Goal: Transaction & Acquisition: Purchase product/service

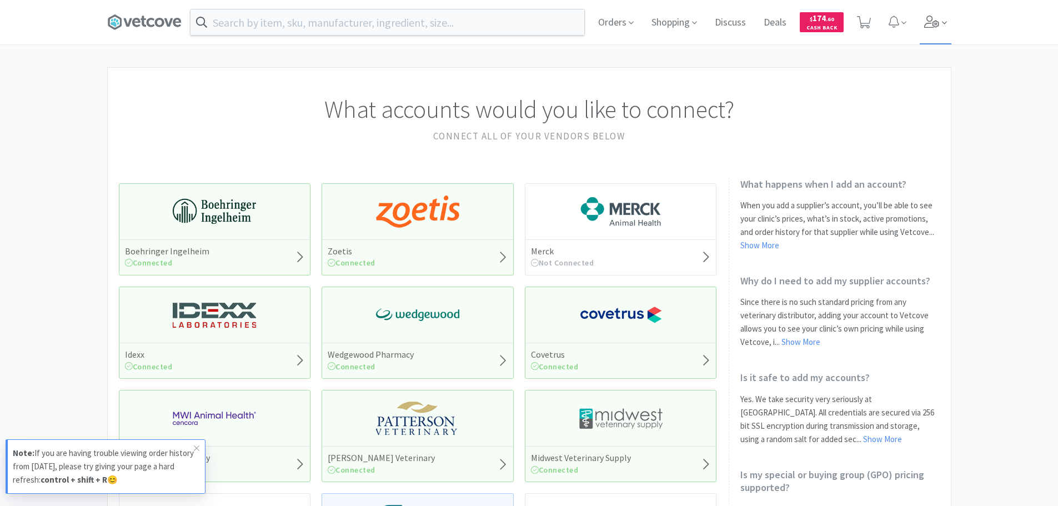
click at [927, 22] on icon at bounding box center [932, 22] width 16 height 12
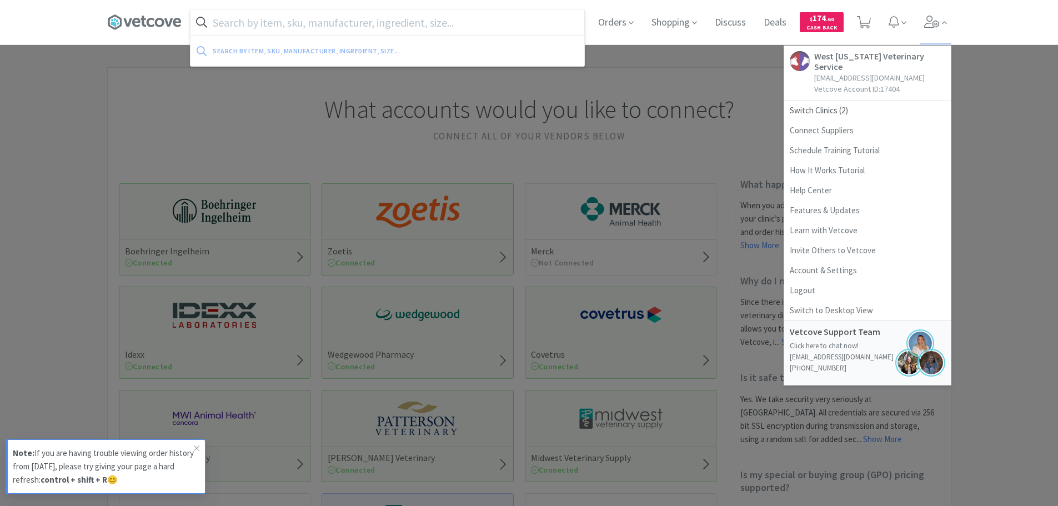
click at [400, 30] on input "text" at bounding box center [387, 22] width 394 height 26
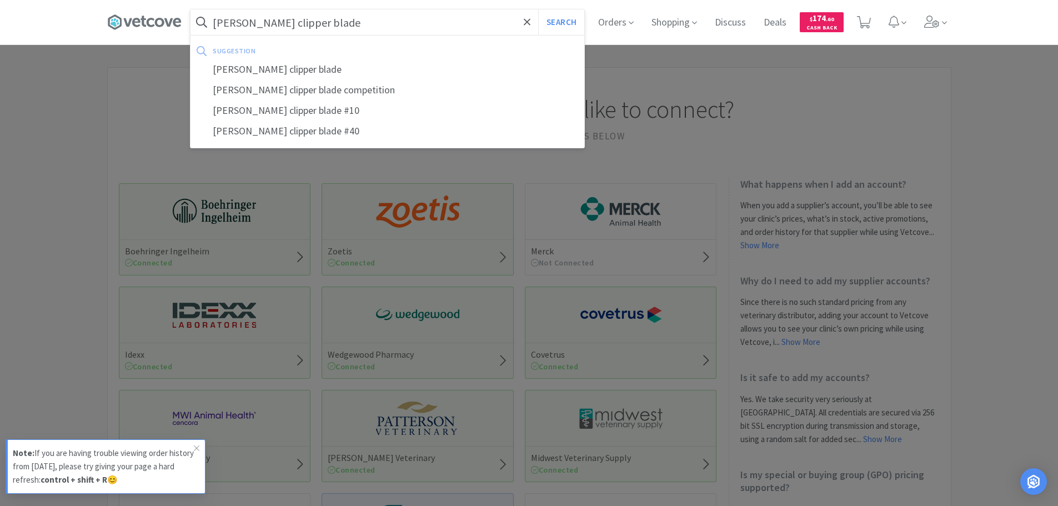
type input "[PERSON_NAME] clipper blade"
click at [538, 9] on button "Search" at bounding box center [561, 22] width 46 height 26
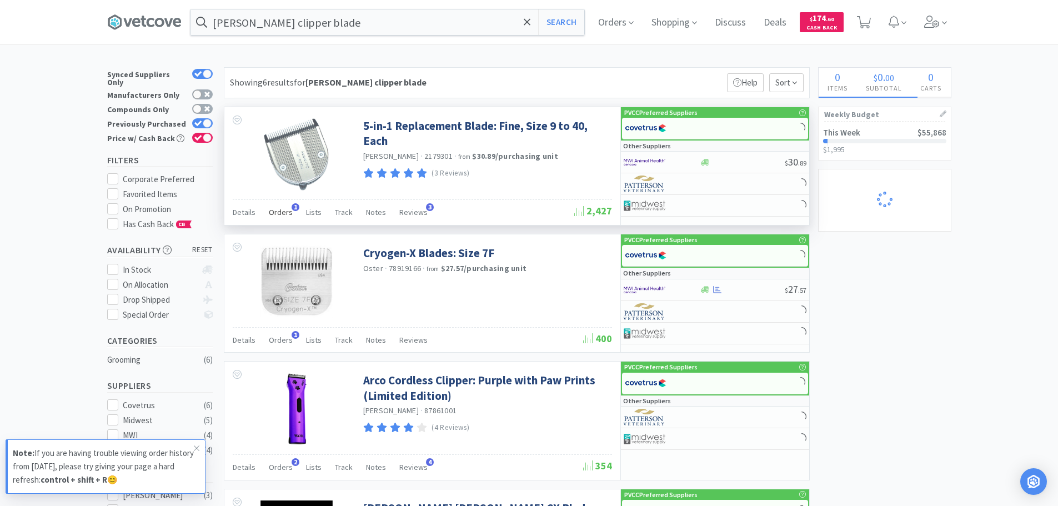
click at [285, 212] on span "Orders" at bounding box center [281, 212] width 24 height 10
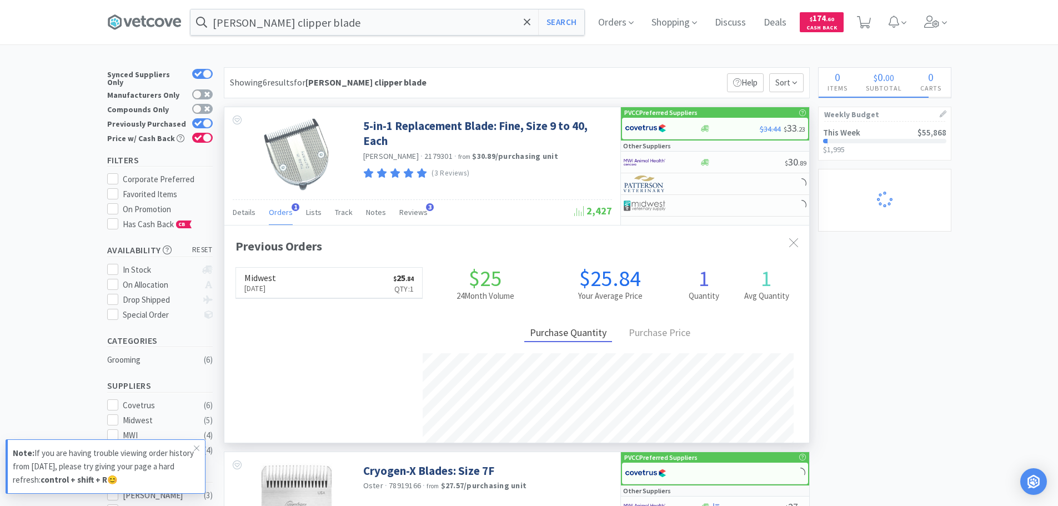
scroll to position [288, 585]
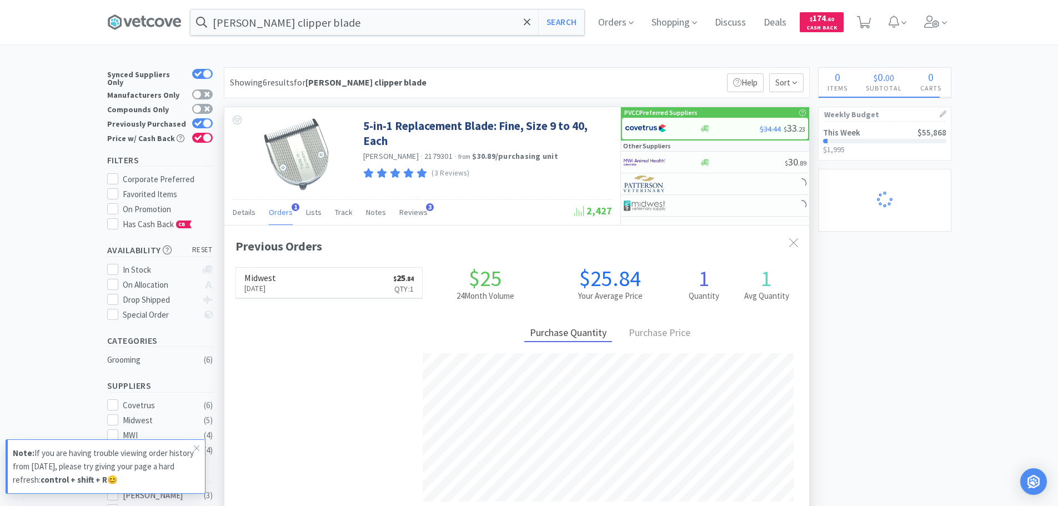
click at [285, 212] on span "Orders" at bounding box center [281, 212] width 24 height 10
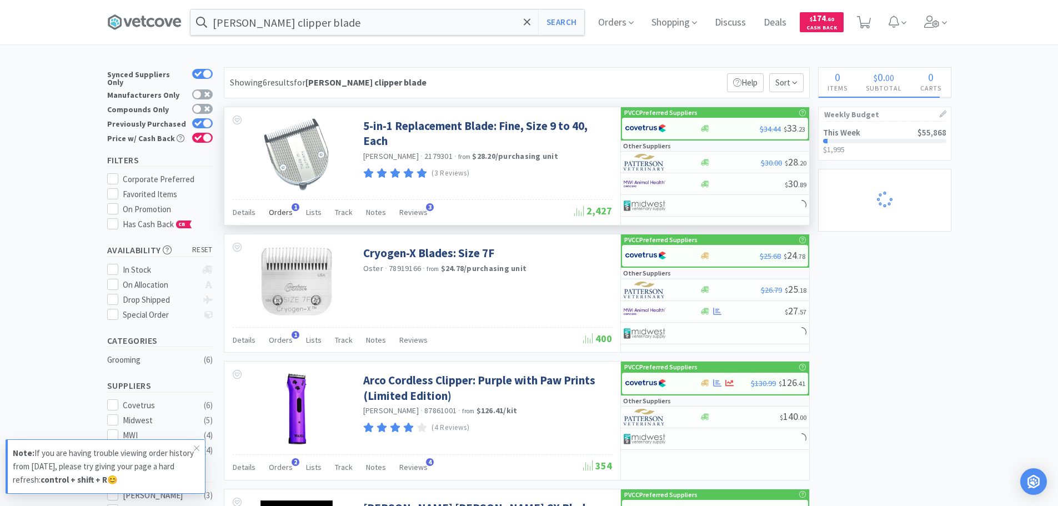
select select "1"
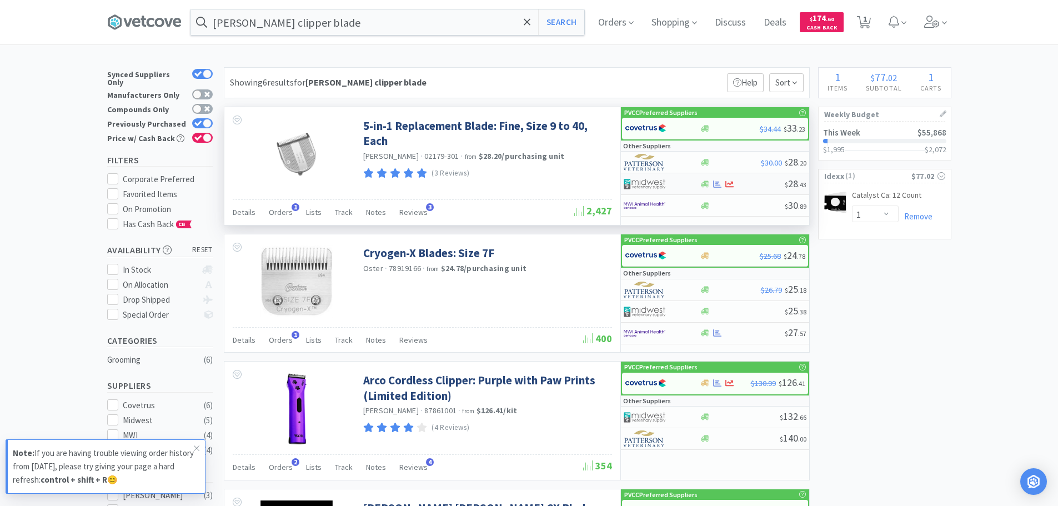
click at [642, 180] on img at bounding box center [644, 183] width 42 height 17
select select "1"
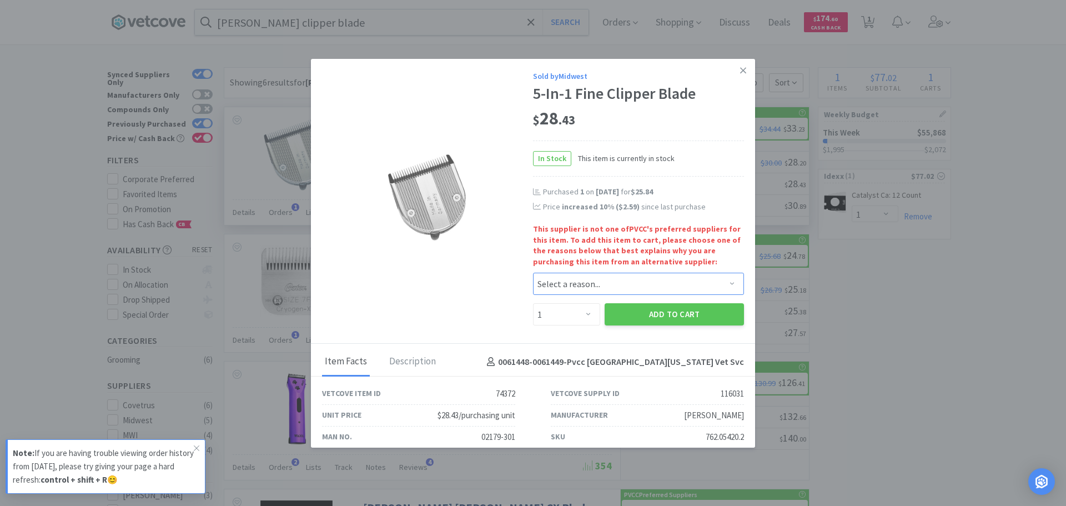
click at [573, 281] on select "Select a reason... Availability - This item is out of stock at the preferred su…" at bounding box center [638, 284] width 211 height 22
select select "pricing"
click at [533, 273] on select "Select a reason... Availability - This item is out of stock at the preferred su…" at bounding box center [638, 284] width 211 height 22
click at [645, 316] on button "Add to Cart" at bounding box center [674, 314] width 139 height 22
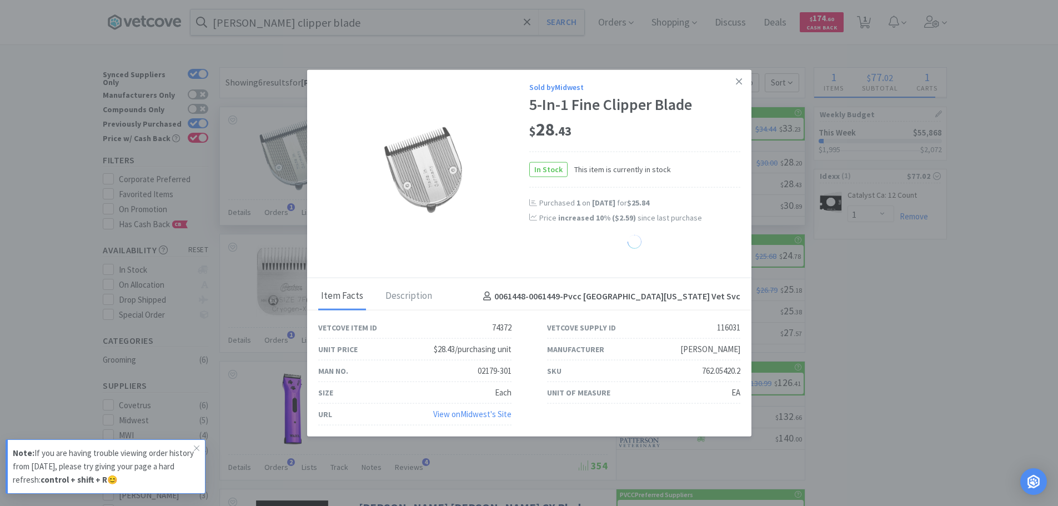
select select "1"
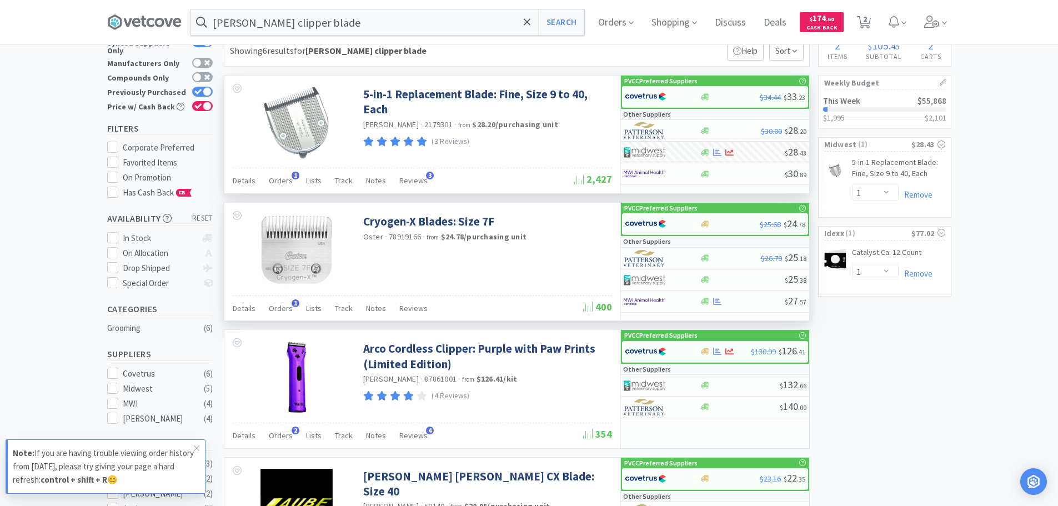
scroll to position [0, 0]
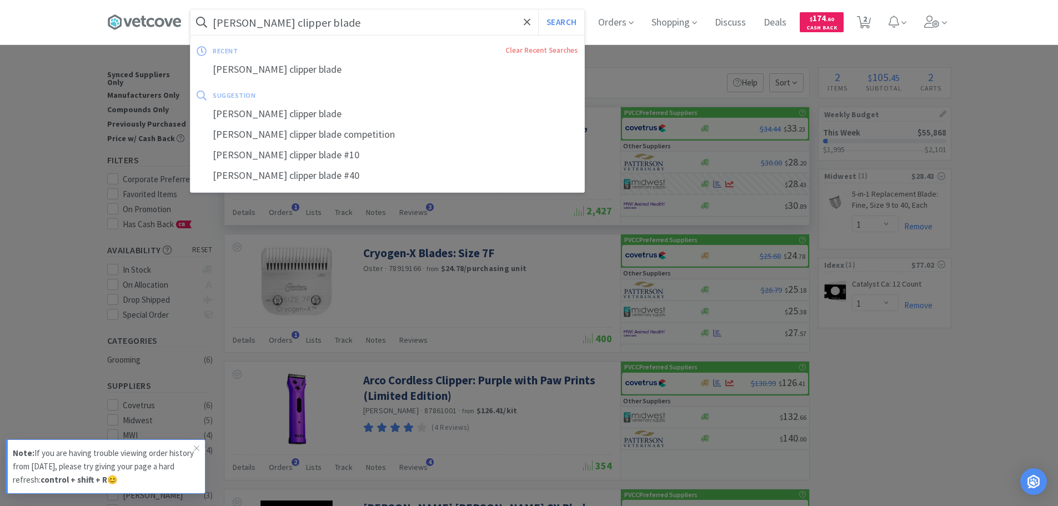
click at [348, 29] on input "[PERSON_NAME] clipper blade" at bounding box center [387, 22] width 394 height 26
click at [358, 22] on input "[PERSON_NAME] clipper blade" at bounding box center [387, 22] width 394 height 26
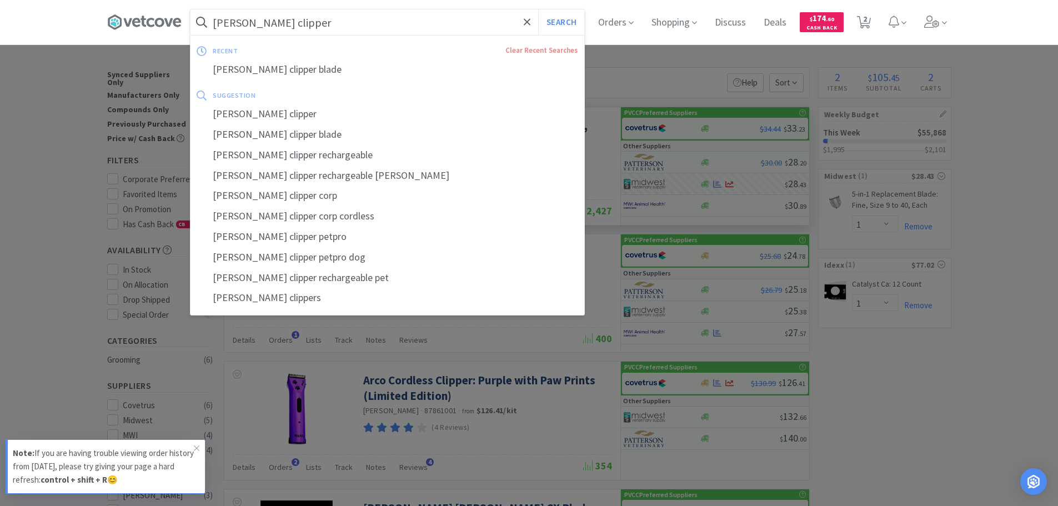
type input "[PERSON_NAME] clipper"
click at [538, 9] on button "Search" at bounding box center [561, 22] width 46 height 26
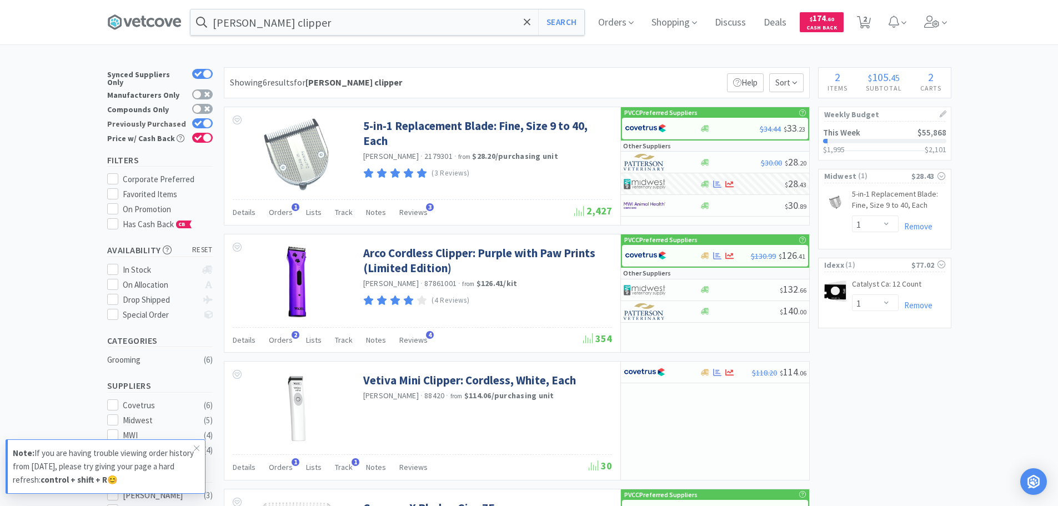
click at [207, 119] on div at bounding box center [207, 123] width 9 height 9
checkbox input "false"
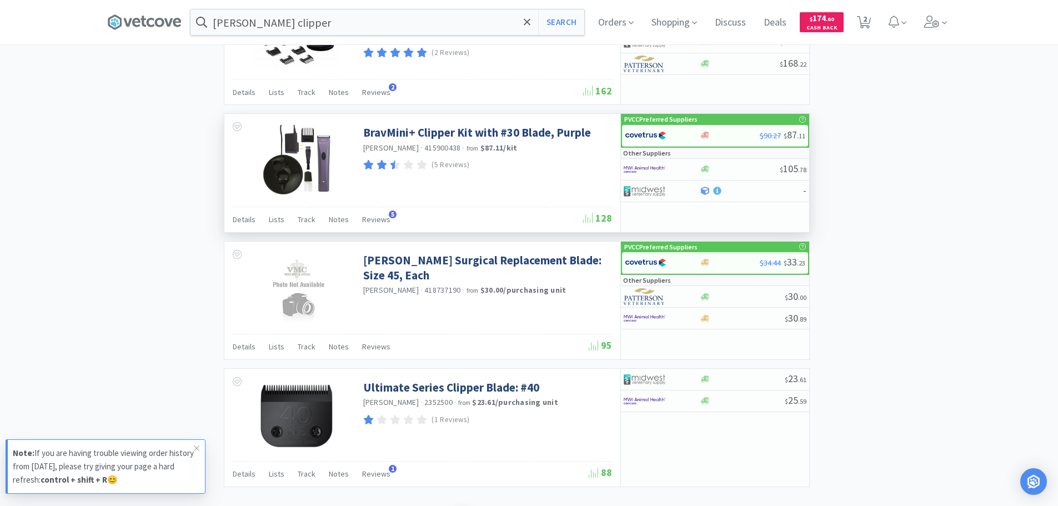
scroll to position [1618, 0]
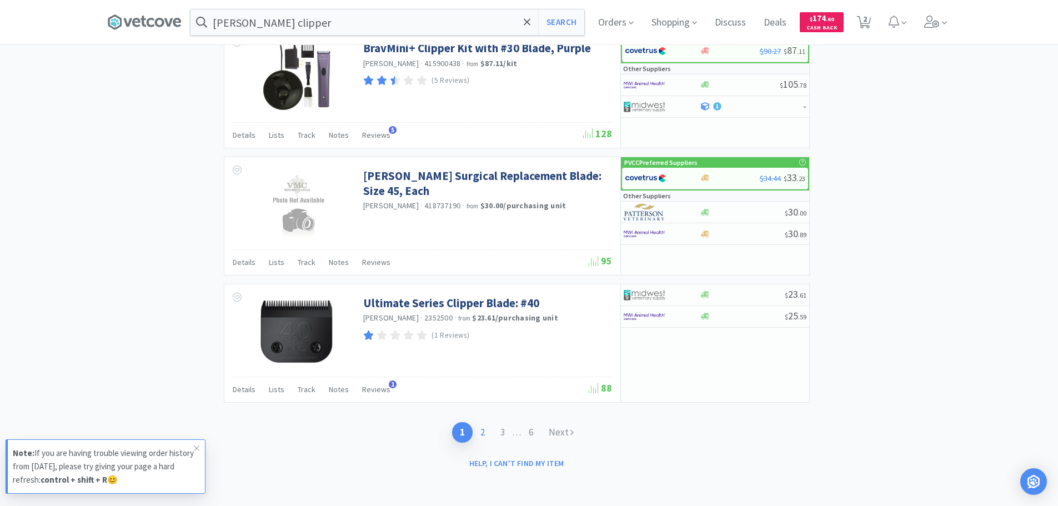
click at [484, 436] on link "2" at bounding box center [482, 432] width 20 height 21
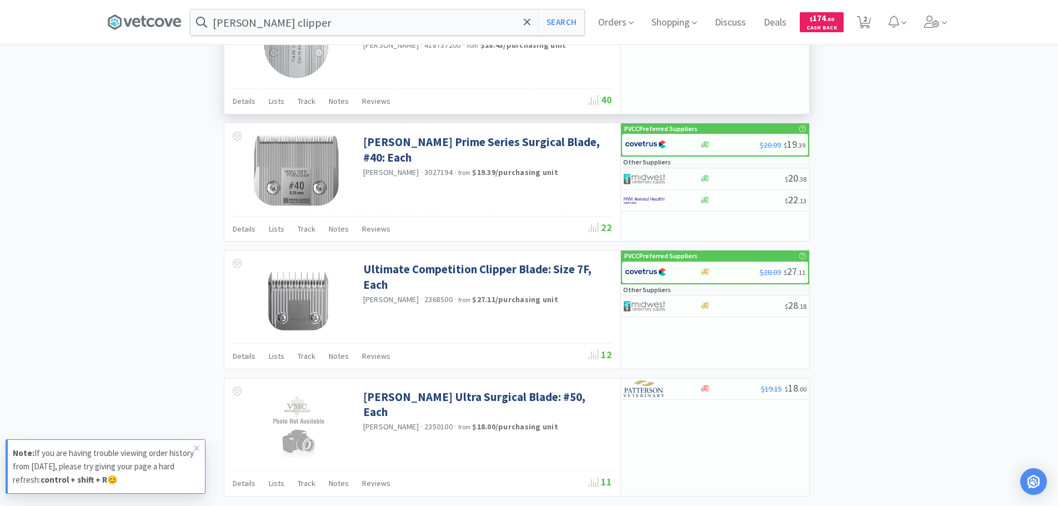
scroll to position [1604, 0]
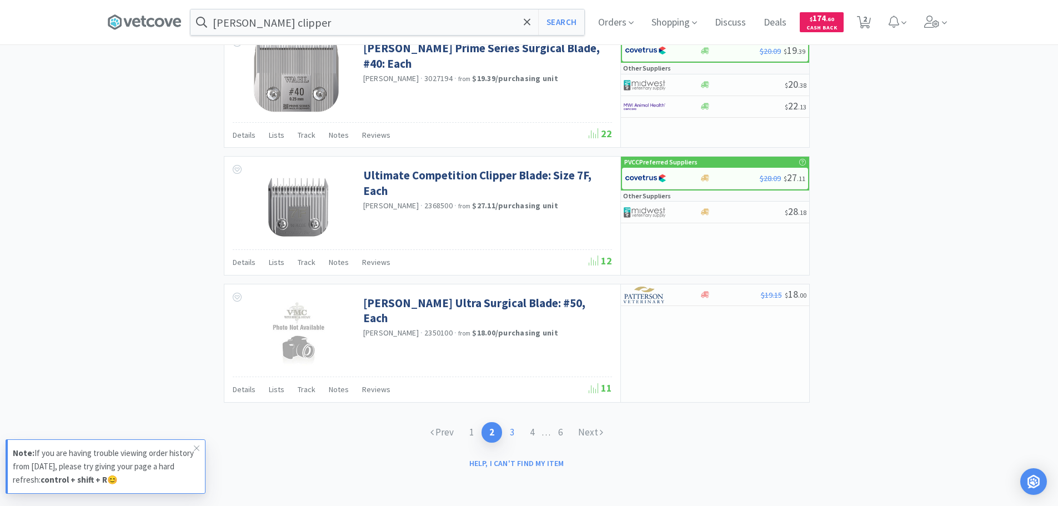
click at [506, 431] on link "3" at bounding box center [512, 432] width 20 height 21
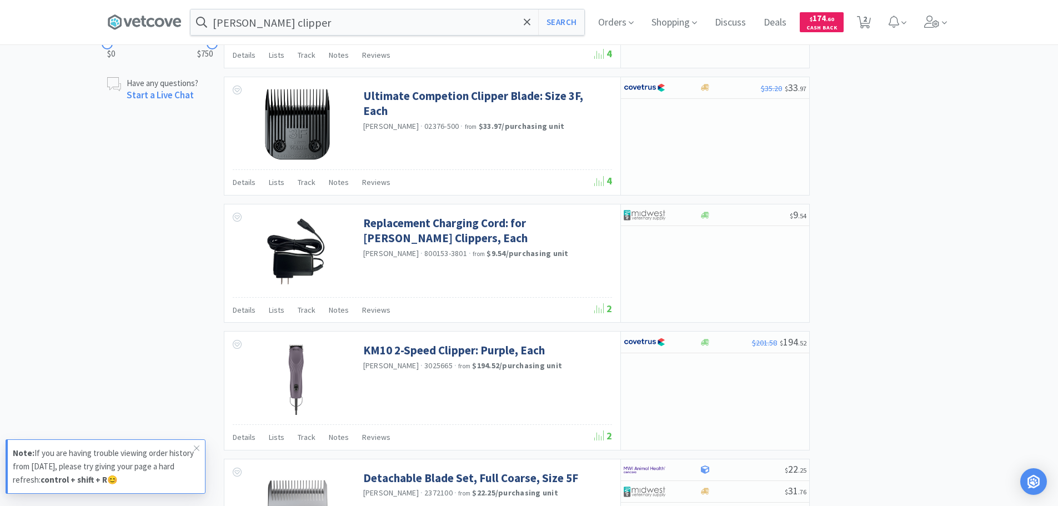
scroll to position [333, 0]
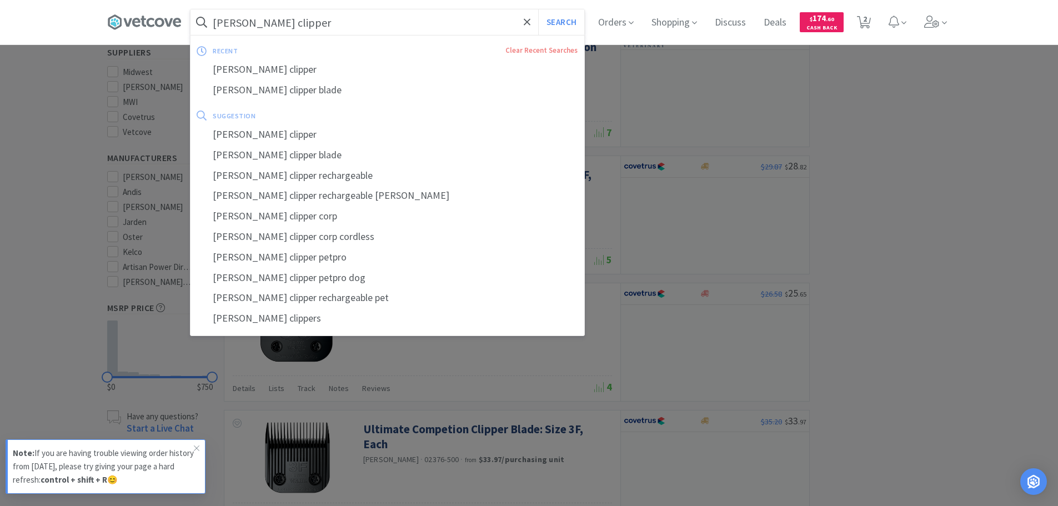
click at [374, 25] on input "[PERSON_NAME] clipper" at bounding box center [387, 22] width 394 height 26
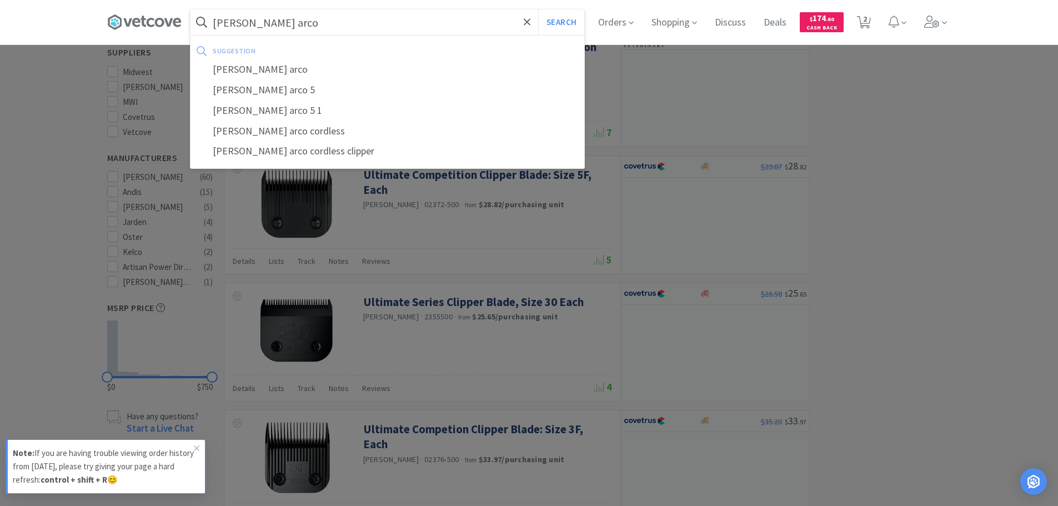
type input "[PERSON_NAME] arco"
click at [538, 9] on button "Search" at bounding box center [561, 22] width 46 height 26
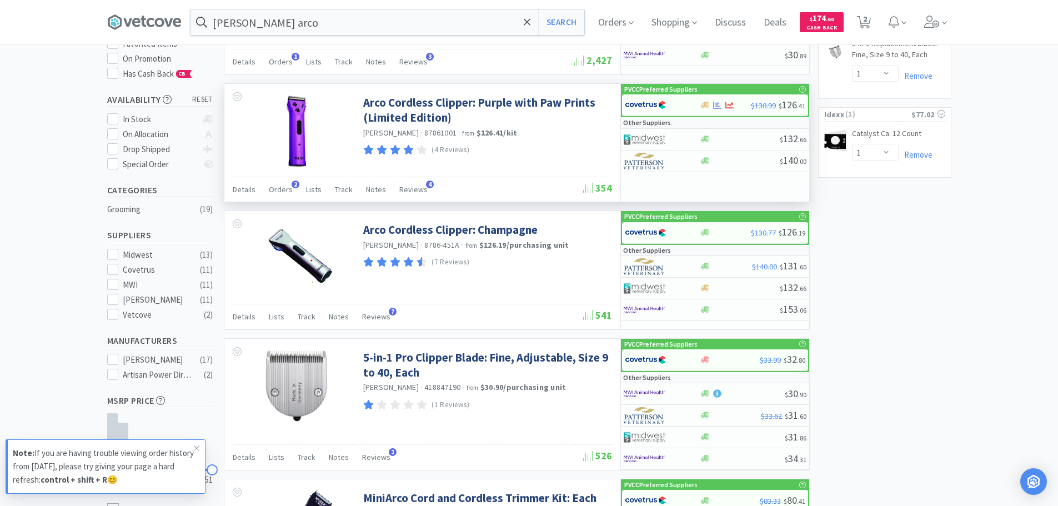
scroll to position [56, 0]
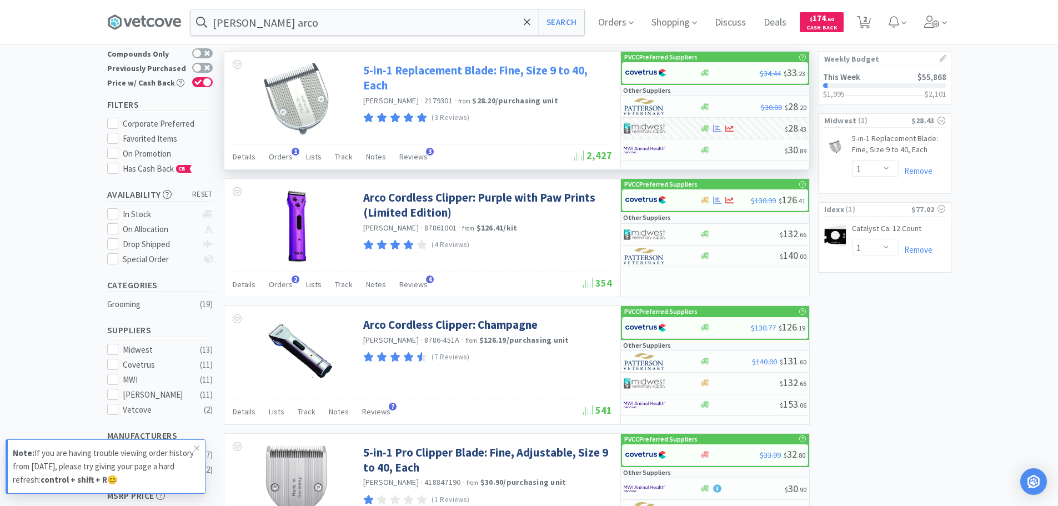
click at [529, 74] on link "5-in-1 Replacement Blade: Fine, Size 9 to 40, Each" at bounding box center [486, 78] width 246 height 31
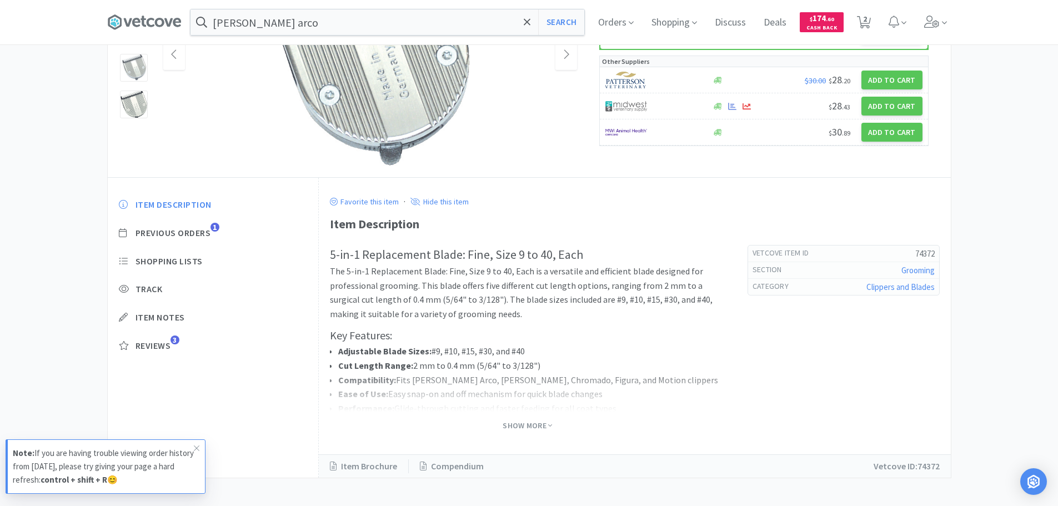
scroll to position [167, 0]
click at [531, 424] on span "Show More" at bounding box center [526, 425] width 49 height 11
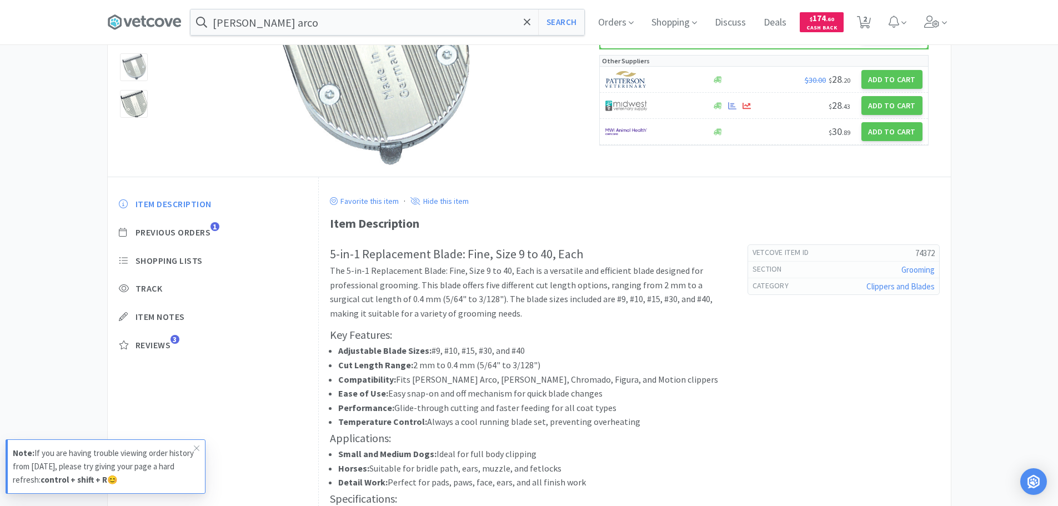
scroll to position [26, 0]
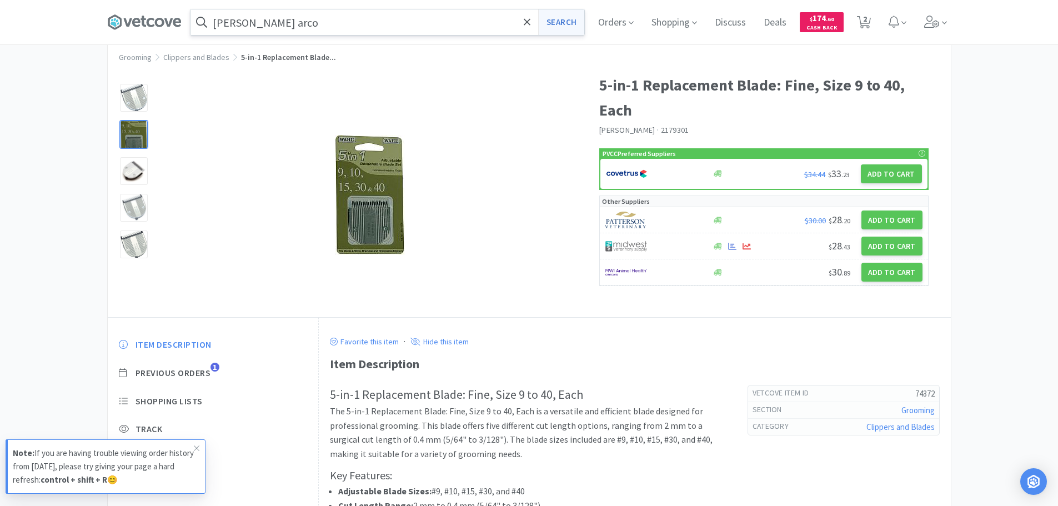
click at [566, 19] on button "Search" at bounding box center [561, 22] width 46 height 26
select select "1"
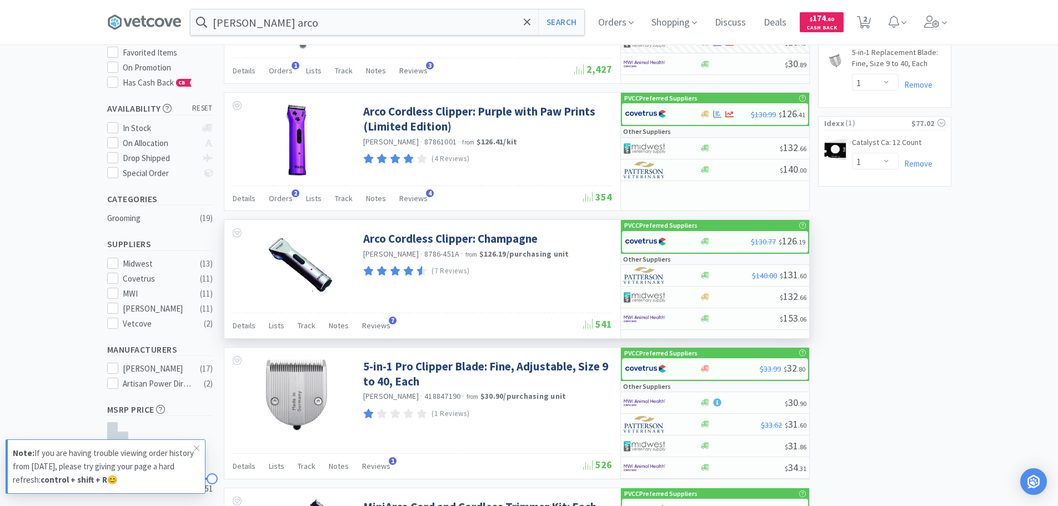
scroll to position [167, 0]
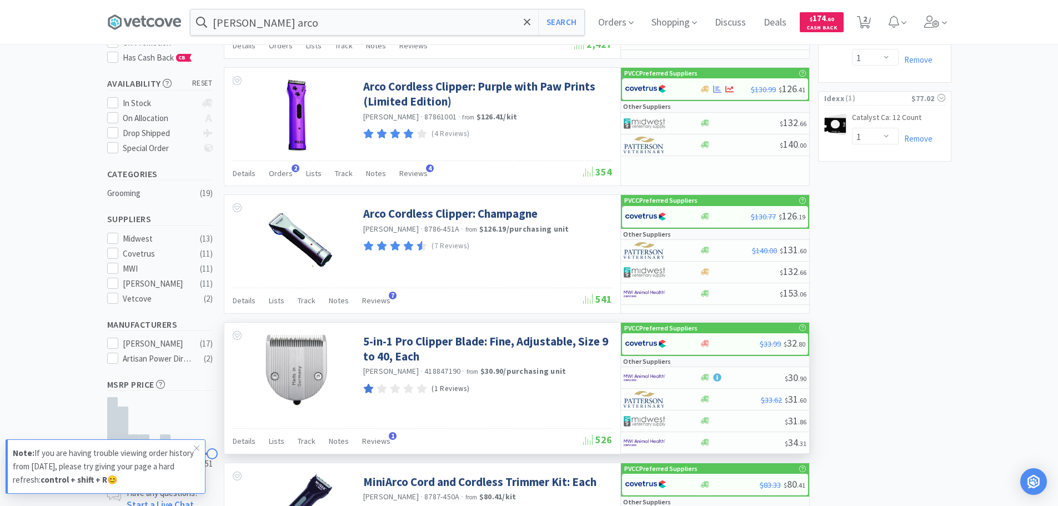
click at [449, 386] on p "(1 Reviews)" at bounding box center [450, 389] width 38 height 12
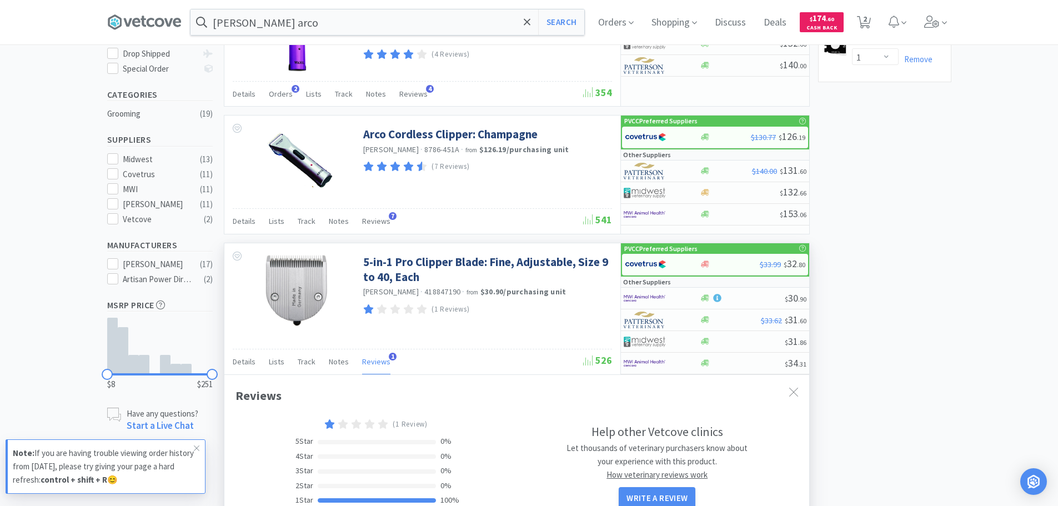
scroll to position [222, 0]
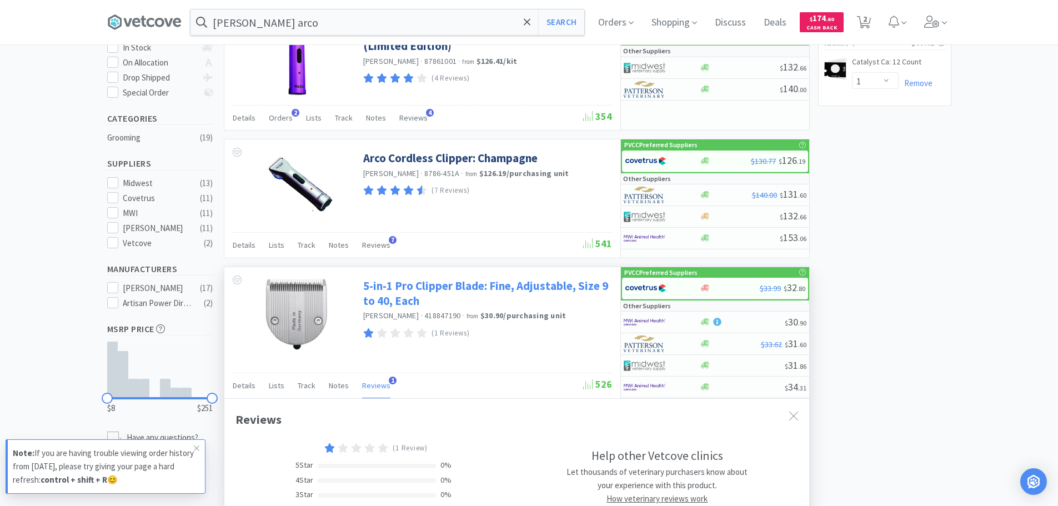
click at [460, 285] on link "5-in-1 Pro Clipper Blade: Fine, Adjustable, Size 9 to 40, Each" at bounding box center [486, 293] width 246 height 31
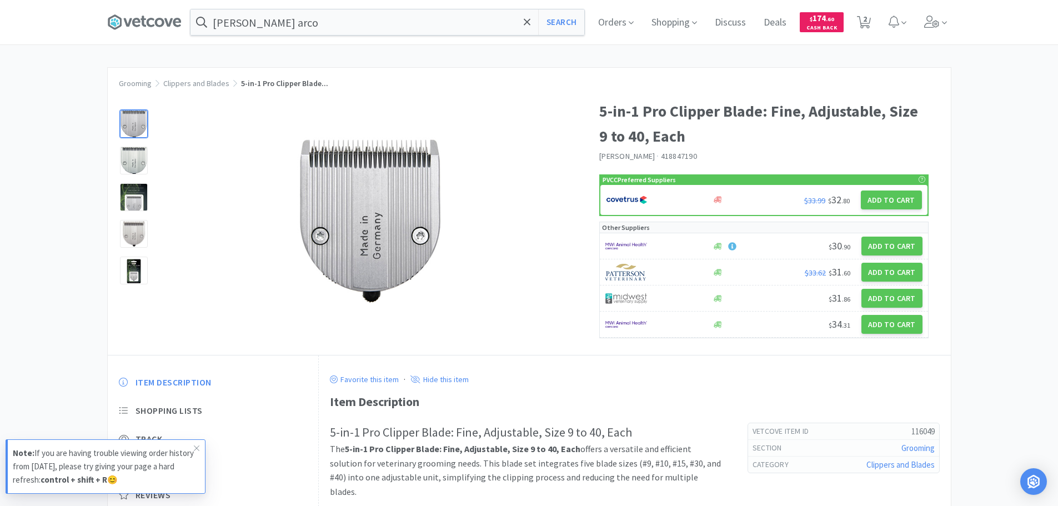
select select "1"
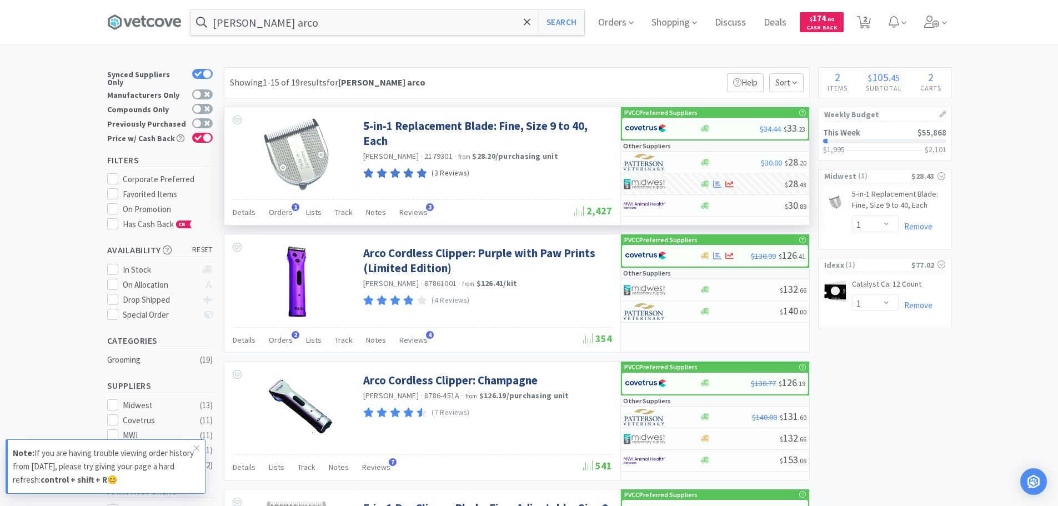
click at [416, 172] on ul at bounding box center [395, 173] width 64 height 15
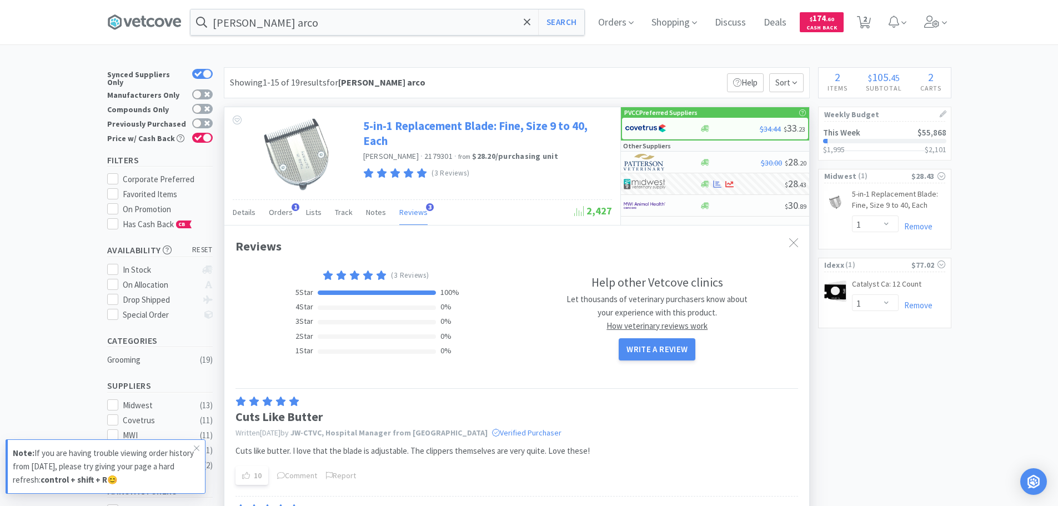
click at [460, 127] on link "5-in-1 Replacement Blade: Fine, Size 9 to 40, Each" at bounding box center [486, 133] width 246 height 31
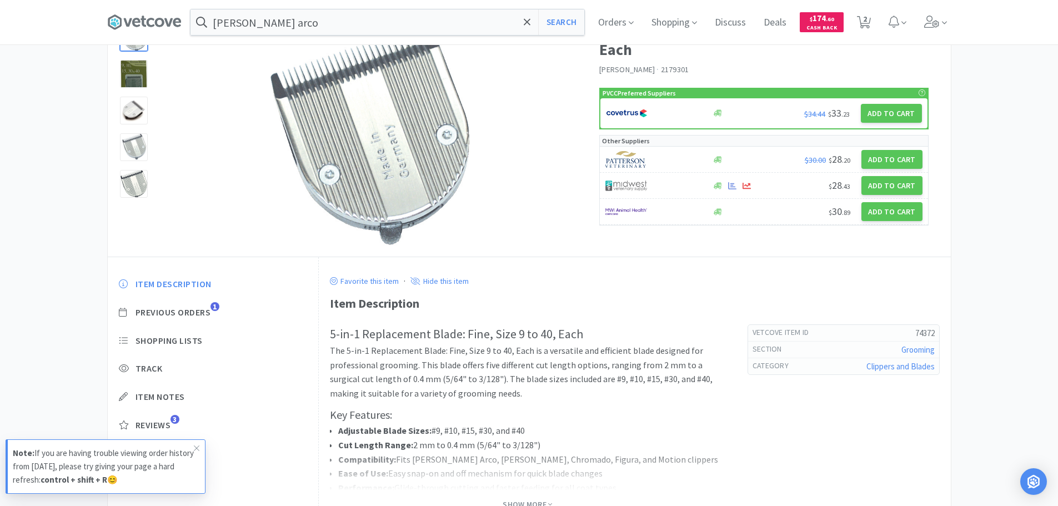
scroll to position [172, 0]
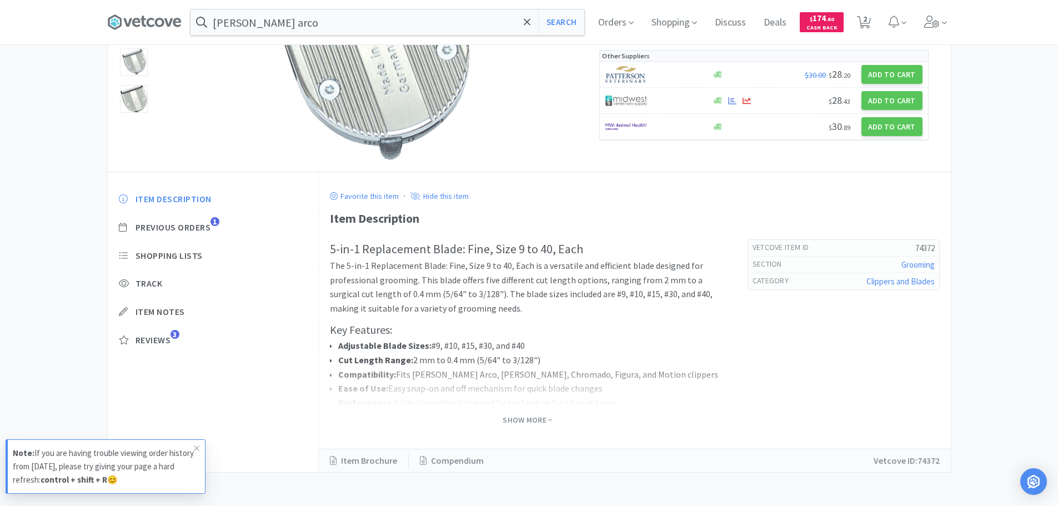
click at [520, 425] on span "Show More" at bounding box center [526, 420] width 49 height 14
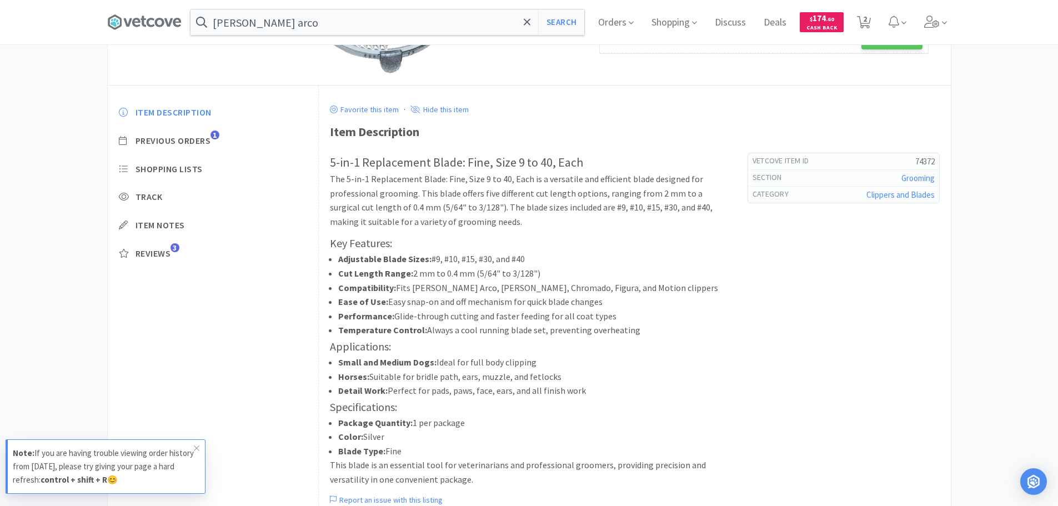
scroll to position [137, 0]
